Goal: Task Accomplishment & Management: Manage account settings

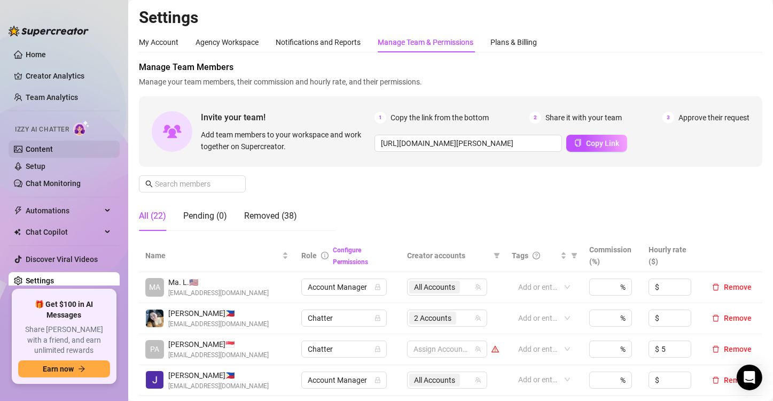
scroll to position [214, 0]
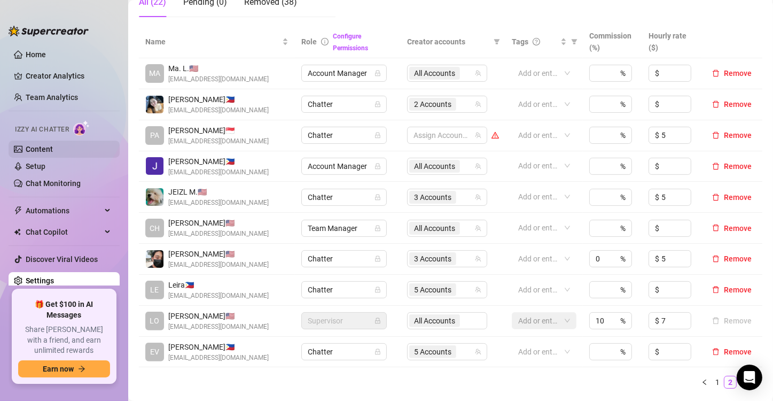
click at [53, 147] on link "Content" at bounding box center [39, 149] width 27 height 9
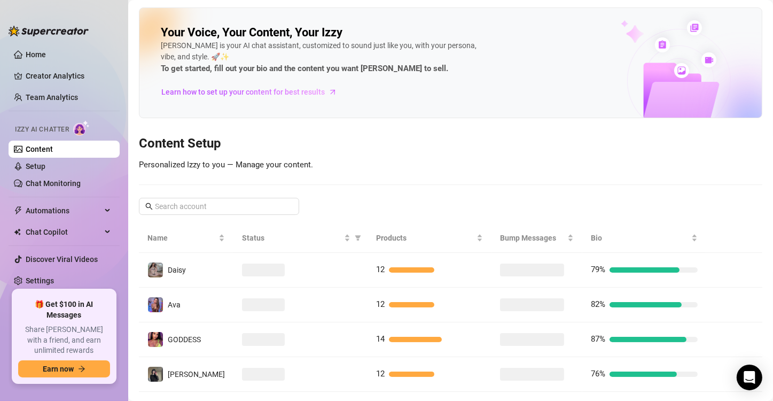
scroll to position [229, 0]
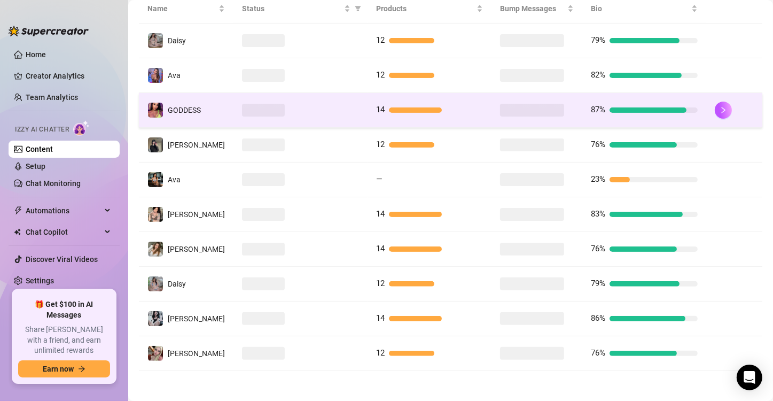
click at [242, 115] on span at bounding box center [263, 110] width 43 height 13
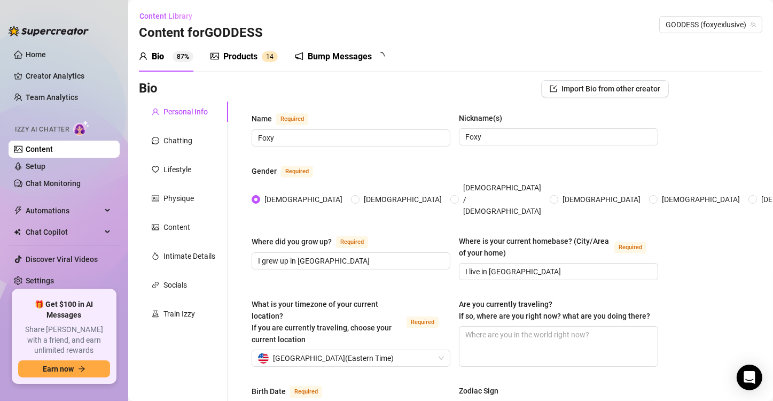
radio input "true"
type input "[DATE]"
click at [195, 144] on div "Chatting" at bounding box center [183, 140] width 89 height 20
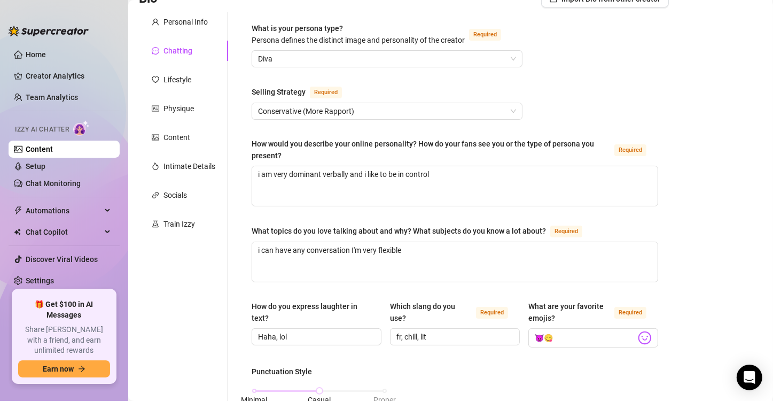
scroll to position [107, 0]
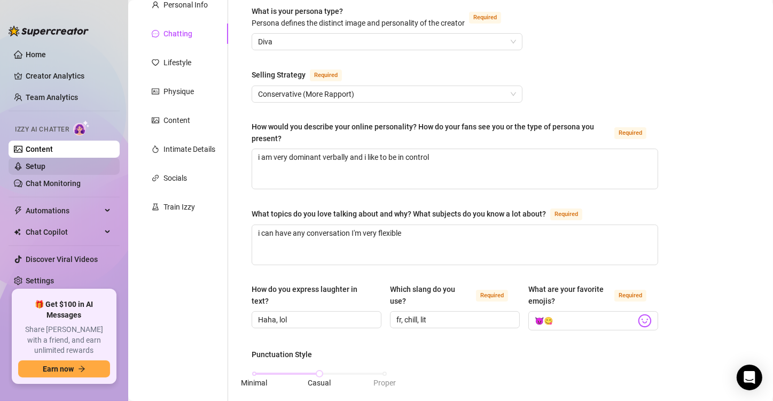
click at [45, 169] on link "Setup" at bounding box center [36, 166] width 20 height 9
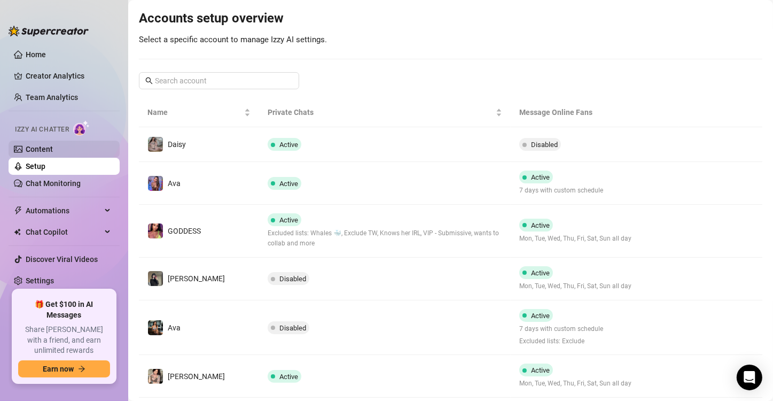
click at [53, 153] on link "Content" at bounding box center [39, 149] width 27 height 9
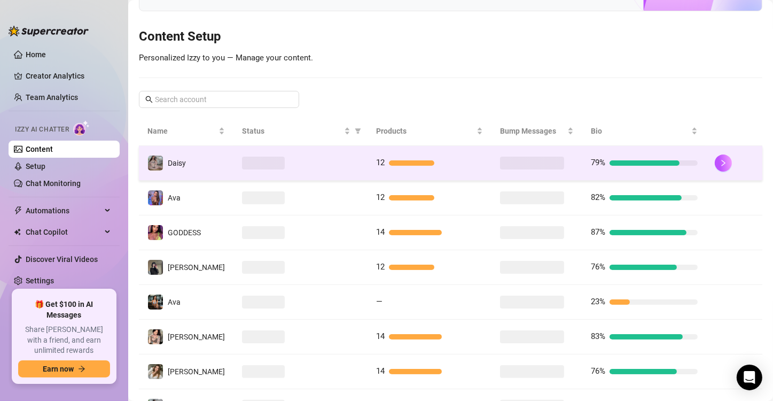
click at [547, 158] on span at bounding box center [532, 163] width 64 height 13
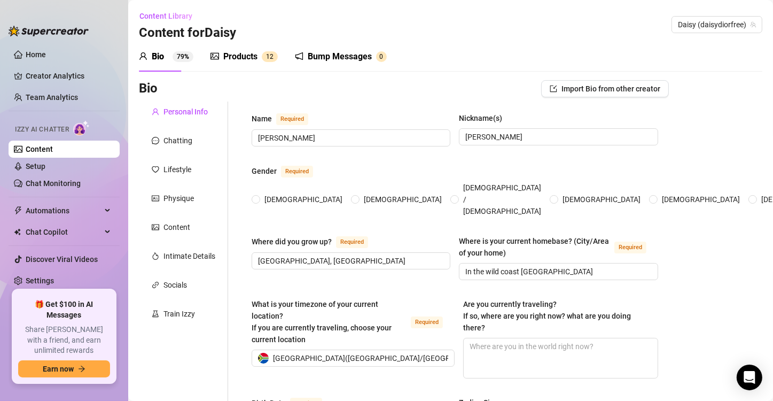
radio input "true"
type input "[DATE]"
click at [186, 147] on div "Chatting" at bounding box center [183, 140] width 89 height 20
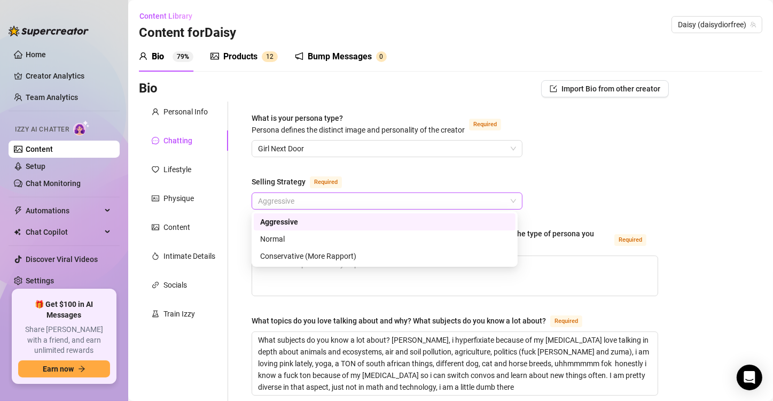
click at [374, 193] on span "Aggressive" at bounding box center [387, 201] width 258 height 16
click at [406, 253] on div "Conservative (More Rapport)" at bounding box center [384, 256] width 249 height 12
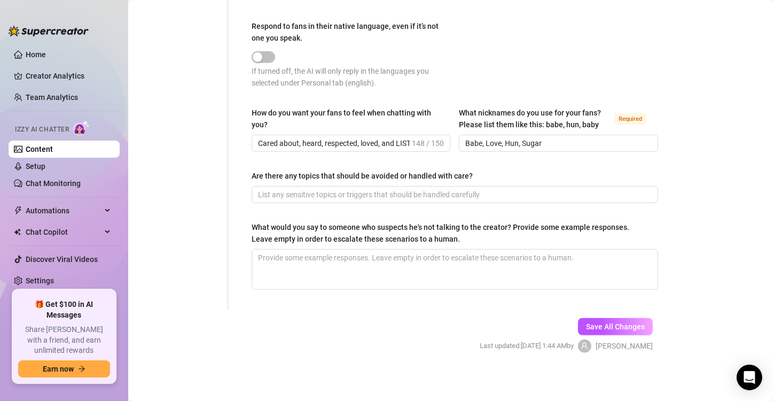
scroll to position [647, 0]
click at [619, 312] on div "Save All Changes Last updated: [DATE] 1:44 AM by [PERSON_NAME]" at bounding box center [566, 334] width 205 height 51
click at [619, 317] on button "Save All Changes" at bounding box center [615, 325] width 75 height 17
click at [584, 317] on button "Save All Changes" at bounding box center [615, 325] width 75 height 17
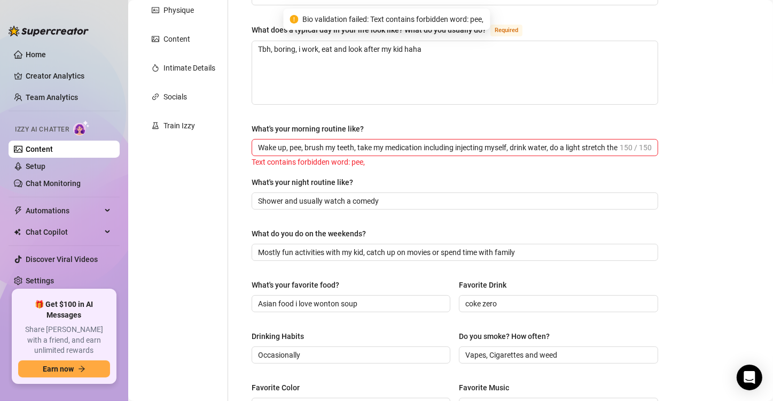
scroll to position [134, 0]
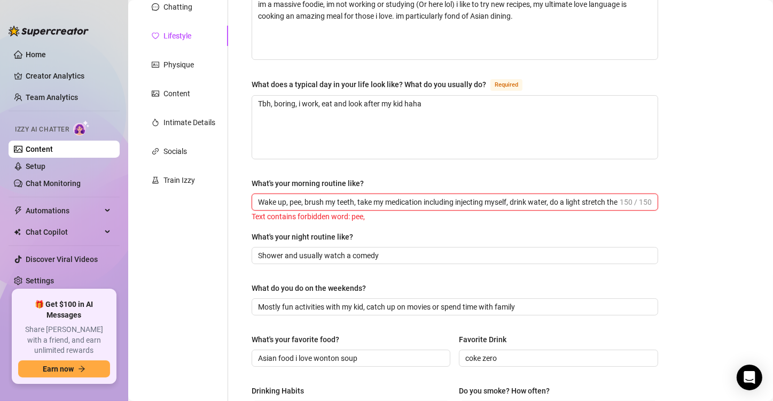
click at [295, 196] on input "Wake up, pee, brush my teeth, take my medication including injecting myself, dr…" at bounding box center [438, 202] width 360 height 12
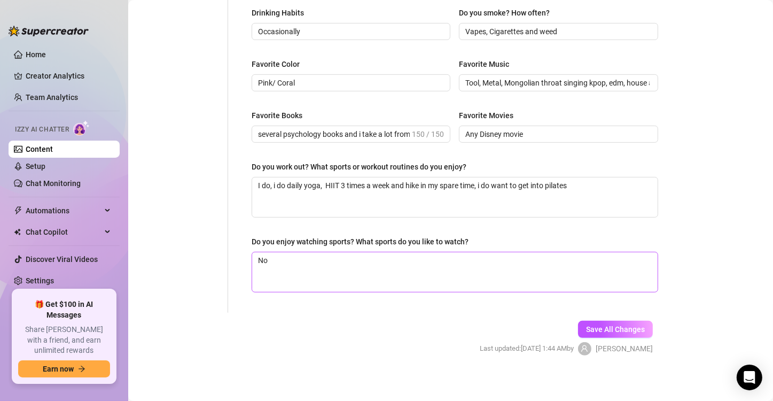
scroll to position [515, 0]
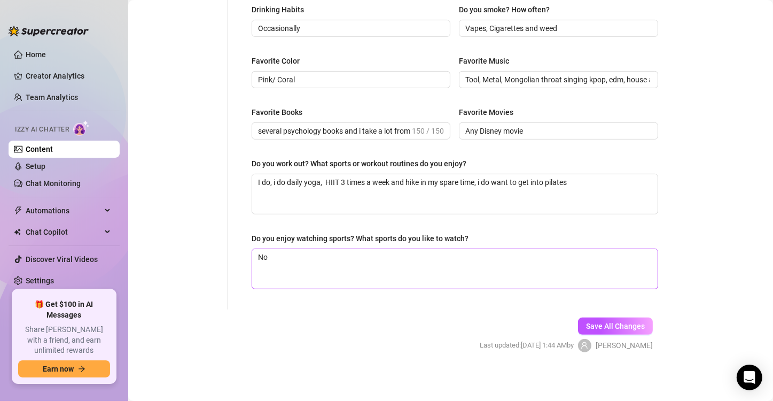
type input "Wake up,, brush my teeth, take my medication including injecting myself, drink …"
click at [590, 285] on textarea "No" at bounding box center [455, 269] width 406 height 40
click at [616, 317] on button "Save All Changes" at bounding box center [615, 325] width 75 height 17
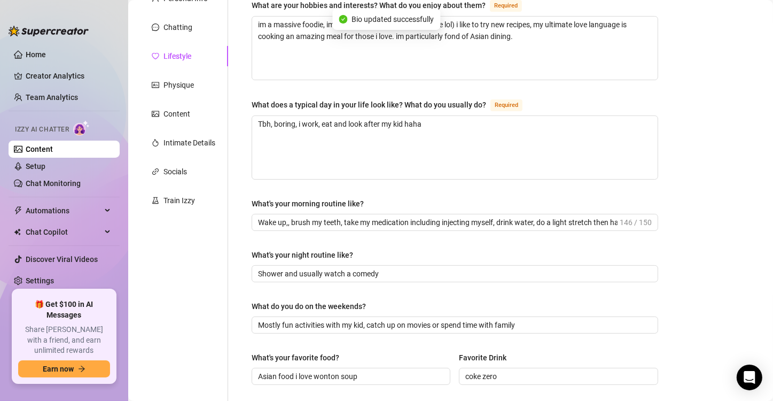
scroll to position [0, 0]
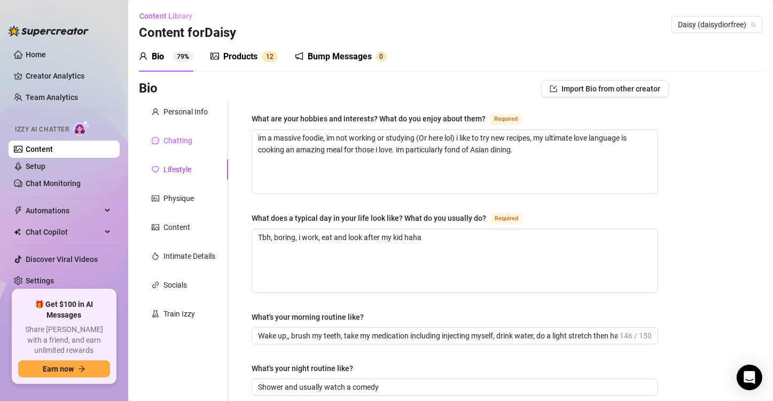
click at [186, 142] on div "Chatting" at bounding box center [178, 141] width 29 height 12
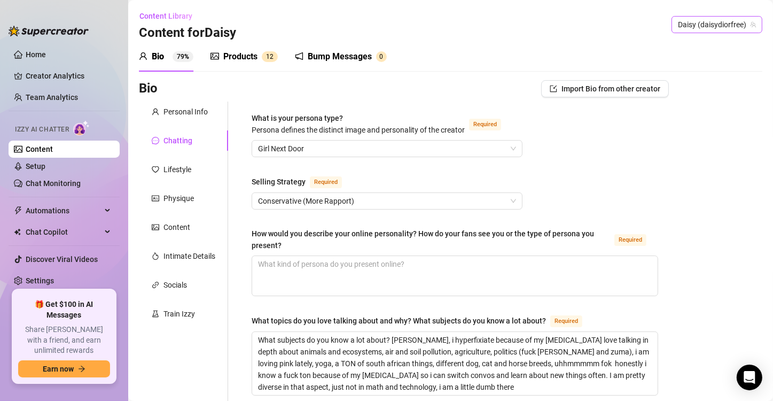
click at [725, 22] on span "Daisy (daisydiorfree)" at bounding box center [717, 25] width 78 height 16
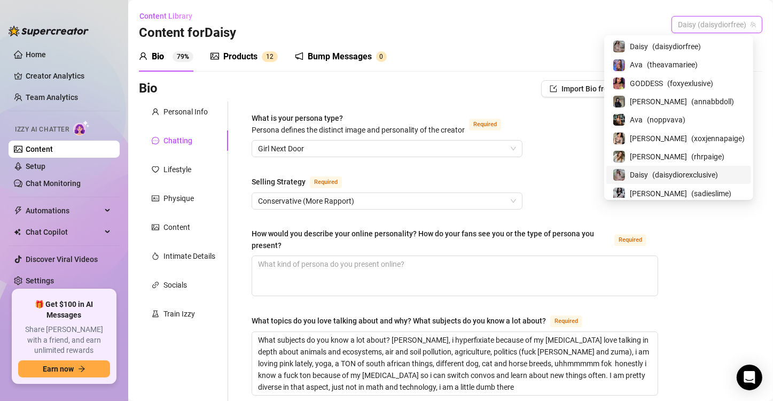
click at [683, 176] on span "( daisydiorexclusive )" at bounding box center [685, 175] width 66 height 12
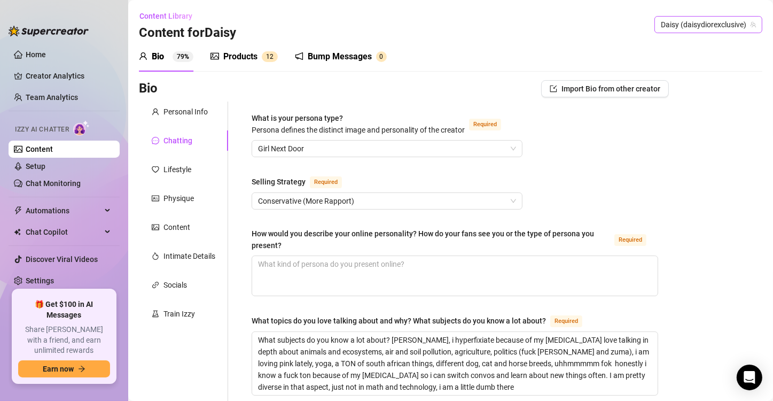
click at [680, 26] on span "Daisy (daisydiorexclusive)" at bounding box center [708, 25] width 95 height 16
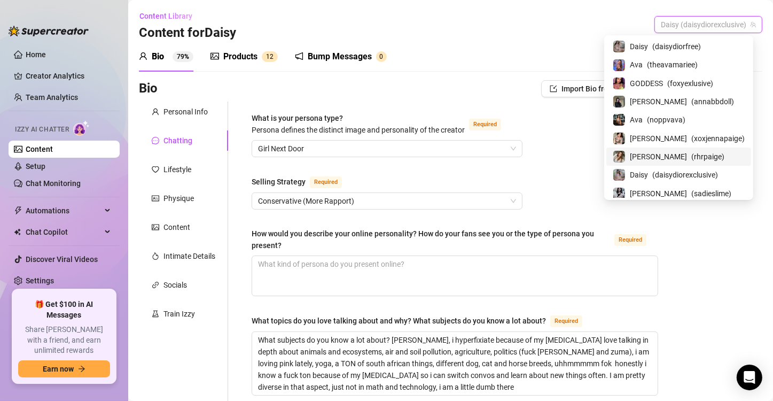
click at [706, 152] on div "[PERSON_NAME] ( rhrpaige )" at bounding box center [679, 156] width 132 height 13
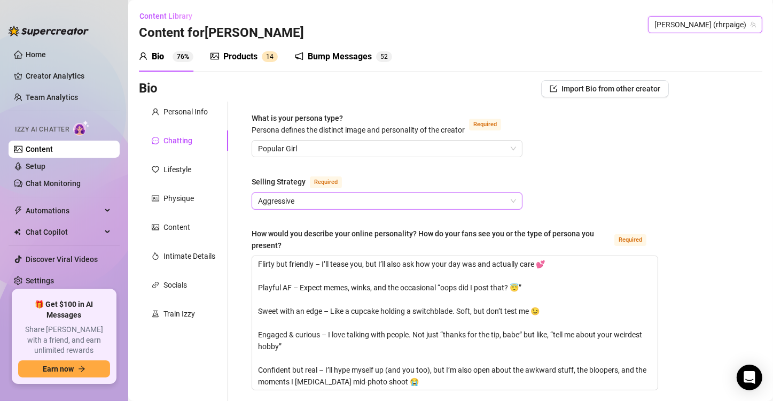
click at [423, 196] on span "Aggressive" at bounding box center [387, 201] width 258 height 16
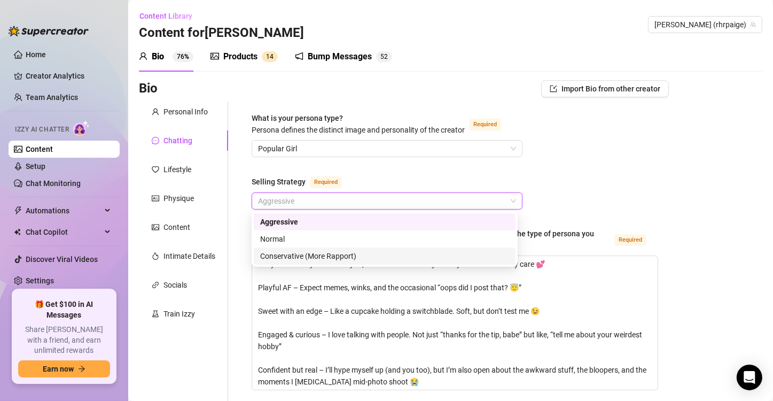
click at [441, 254] on div "Conservative (More Rapport)" at bounding box center [384, 256] width 249 height 12
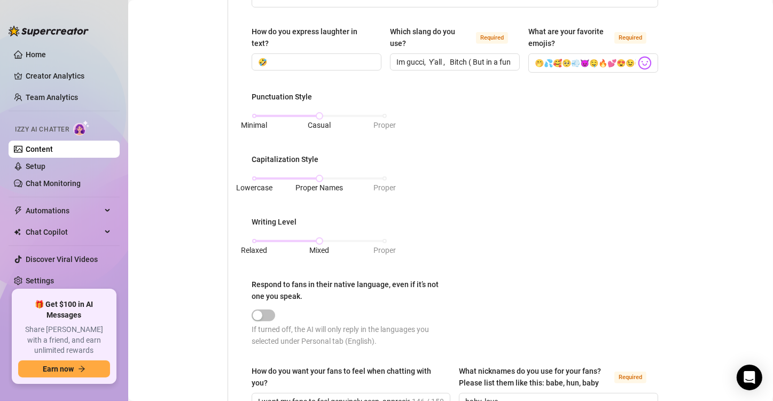
scroll to position [695, 0]
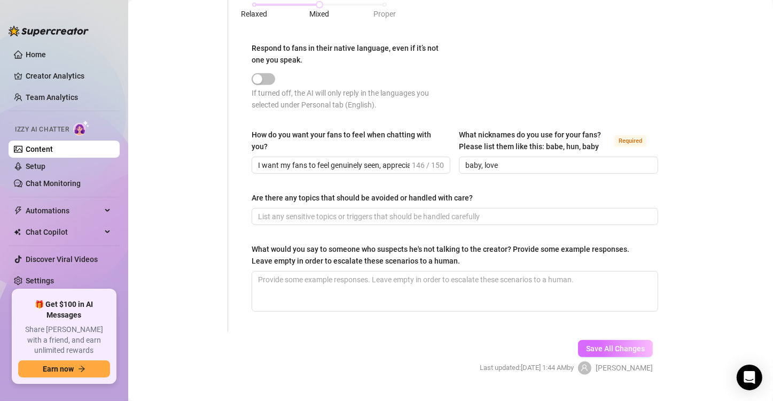
click at [580, 351] on button "Save All Changes" at bounding box center [615, 348] width 75 height 17
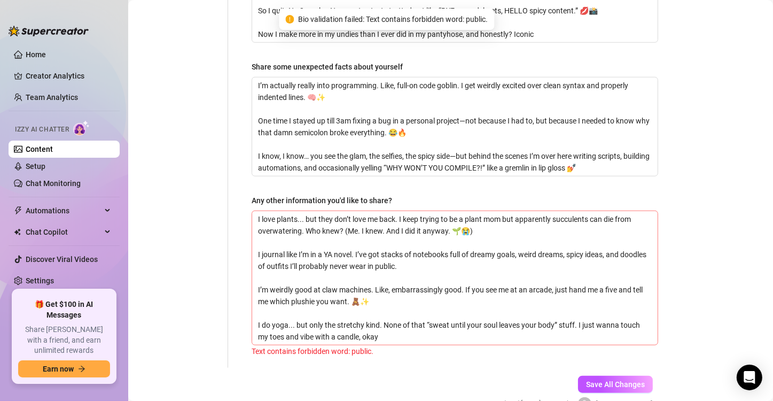
scroll to position [1023, 0]
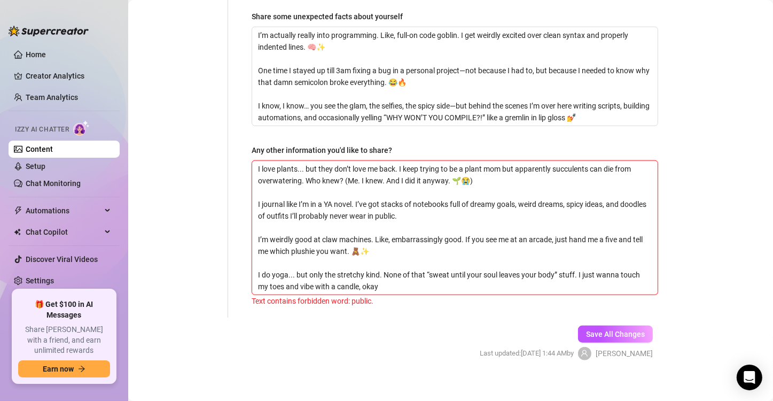
click at [529, 268] on textarea "I love plants... but they don’t love me back. I keep trying to be a plant mom b…" at bounding box center [455, 228] width 406 height 134
click at [453, 214] on textarea "I love plants... but they don’t love me back. I keep trying to be a plant mom b…" at bounding box center [455, 228] width 406 height 134
click at [418, 204] on textarea "I love plants... but they don’t love me back. I keep trying to be a plant mom b…" at bounding box center [455, 228] width 406 height 134
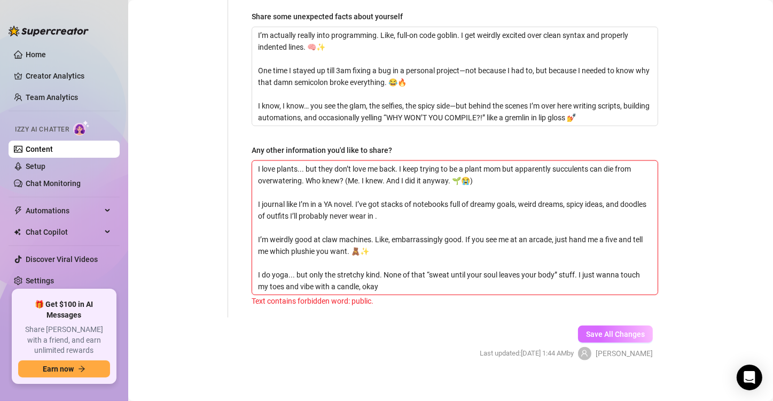
type textarea "I love plants... but they don’t love me back. I keep trying to be a plant mom b…"
click at [586, 330] on span "Save All Changes" at bounding box center [615, 334] width 59 height 9
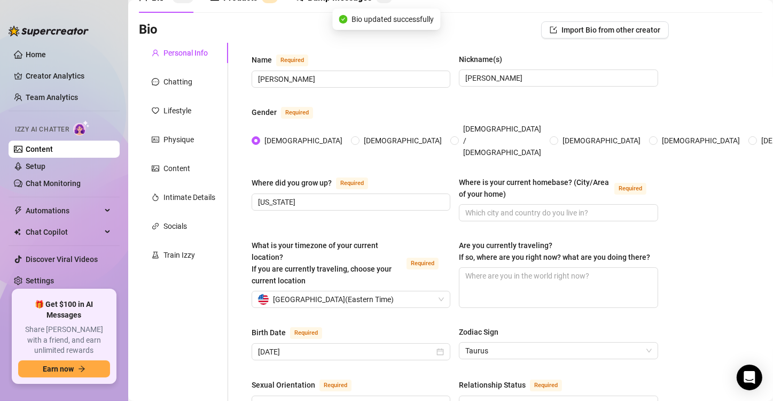
scroll to position [0, 0]
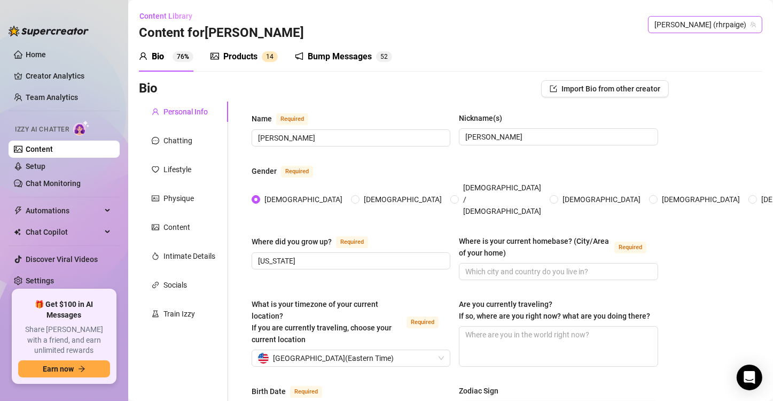
click at [702, 28] on span "[PERSON_NAME] (rhrpaige)" at bounding box center [706, 25] width 102 height 16
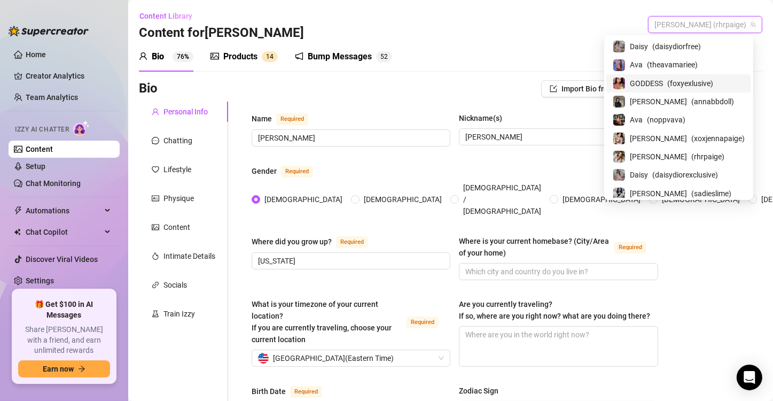
click at [701, 87] on span "( foxyexlusive )" at bounding box center [690, 83] width 46 height 12
click at [702, 26] on span "[PERSON_NAME] (rhrpaige)" at bounding box center [706, 25] width 102 height 16
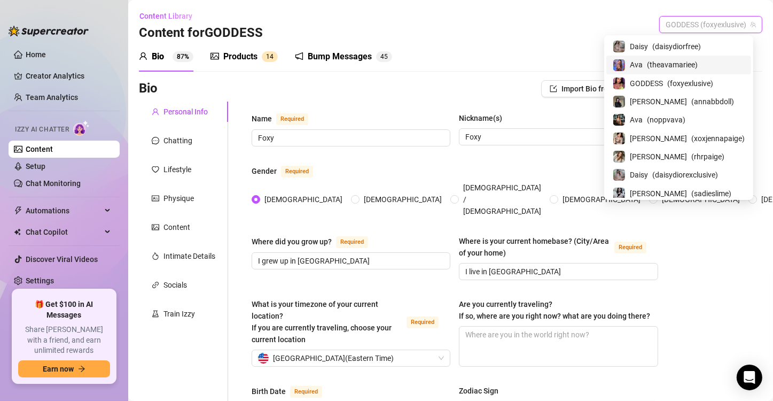
click at [697, 61] on span "( theavamariee )" at bounding box center [672, 65] width 51 height 12
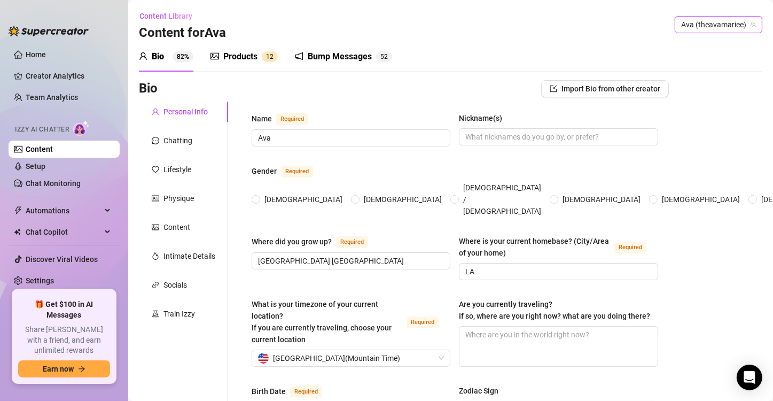
type input "[DATE]"
click at [198, 148] on div "Chatting" at bounding box center [183, 140] width 89 height 20
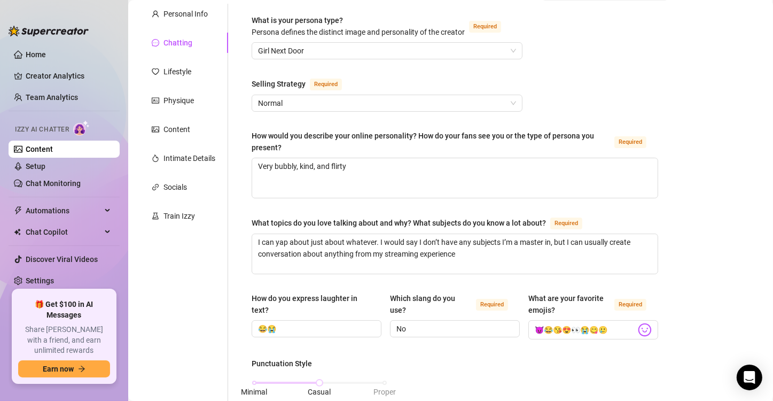
scroll to position [214, 0]
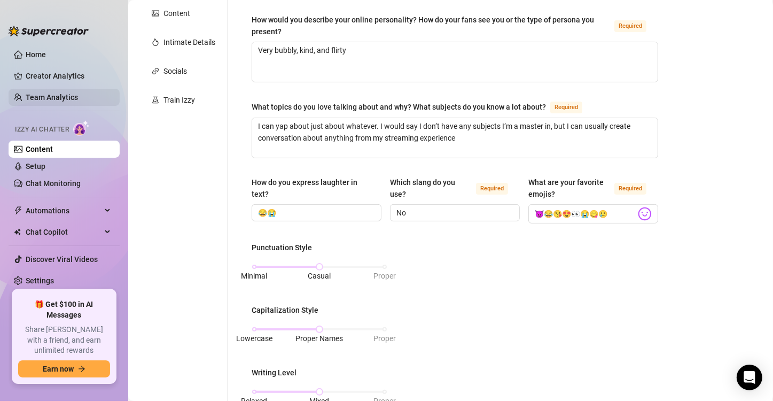
click at [75, 98] on link "Team Analytics" at bounding box center [52, 97] width 52 height 9
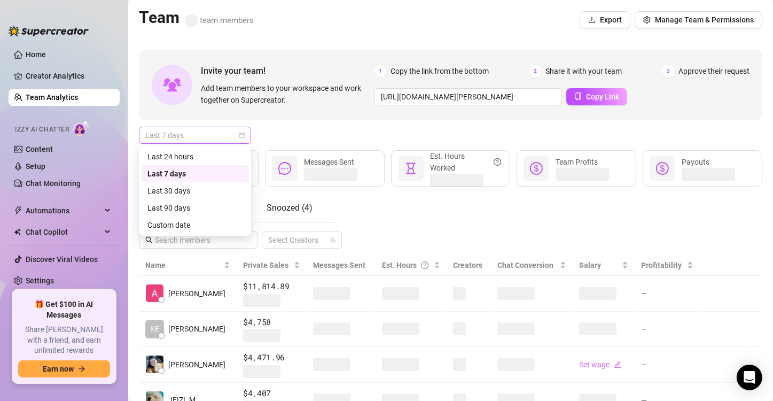
click at [215, 133] on span "Last 7 days" at bounding box center [194, 135] width 99 height 16
click at [217, 221] on div "Custom date" at bounding box center [194, 225] width 95 height 12
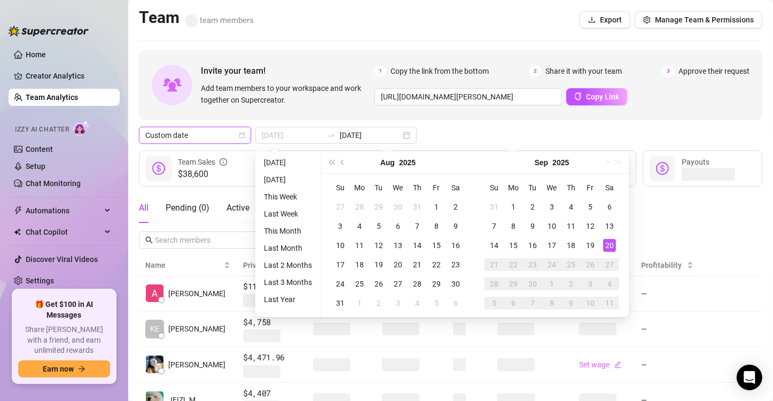
click at [609, 245] on div "20" at bounding box center [609, 245] width 13 height 13
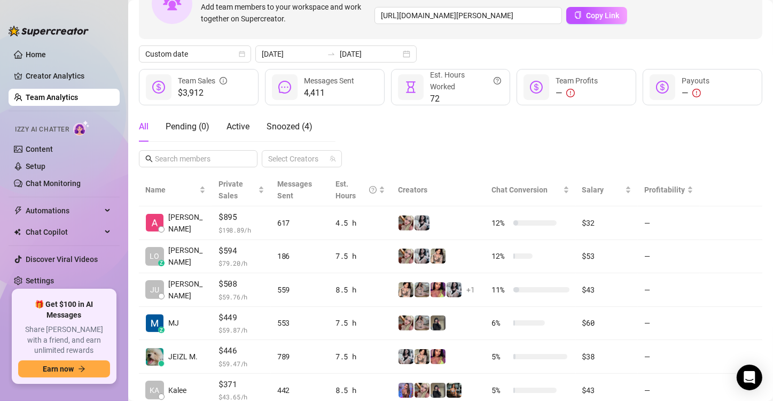
scroll to position [14, 0]
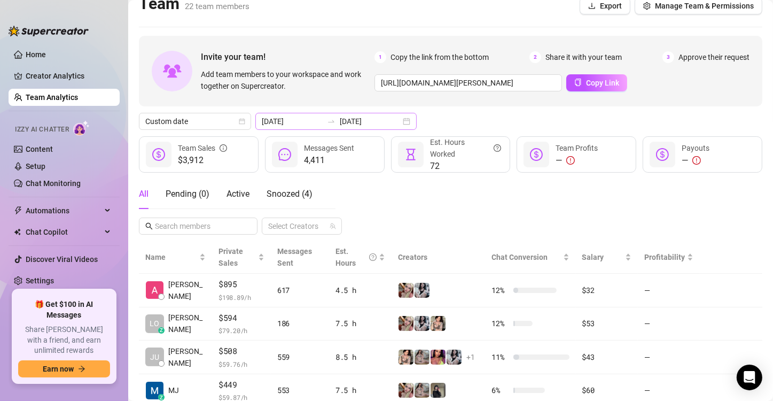
click at [326, 127] on div "[DATE] [DATE]" at bounding box center [335, 121] width 161 height 17
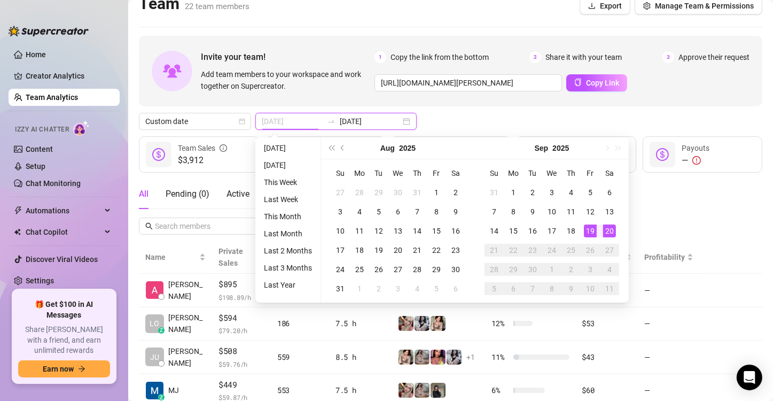
type input "[DATE]"
click at [595, 228] on div "19" at bounding box center [590, 230] width 13 height 13
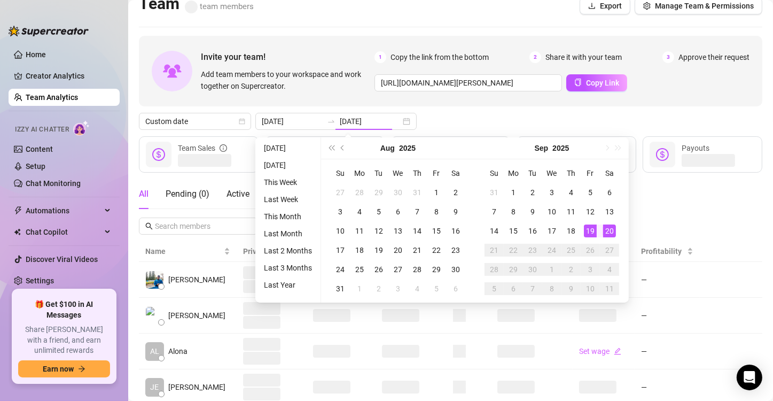
type input "[DATE]"
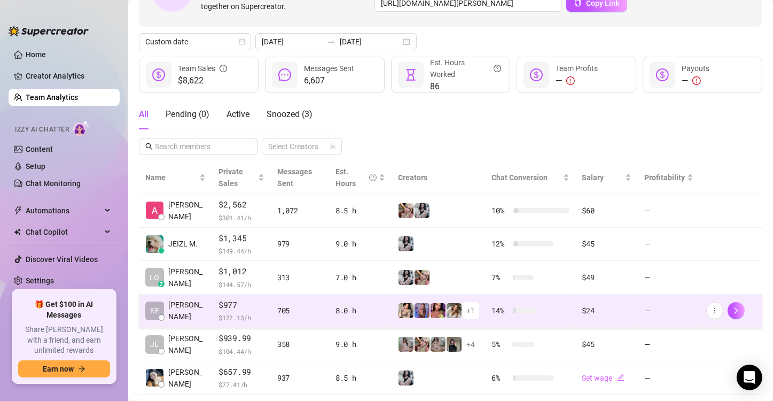
scroll to position [0, 0]
